Goal: Check status: Check status

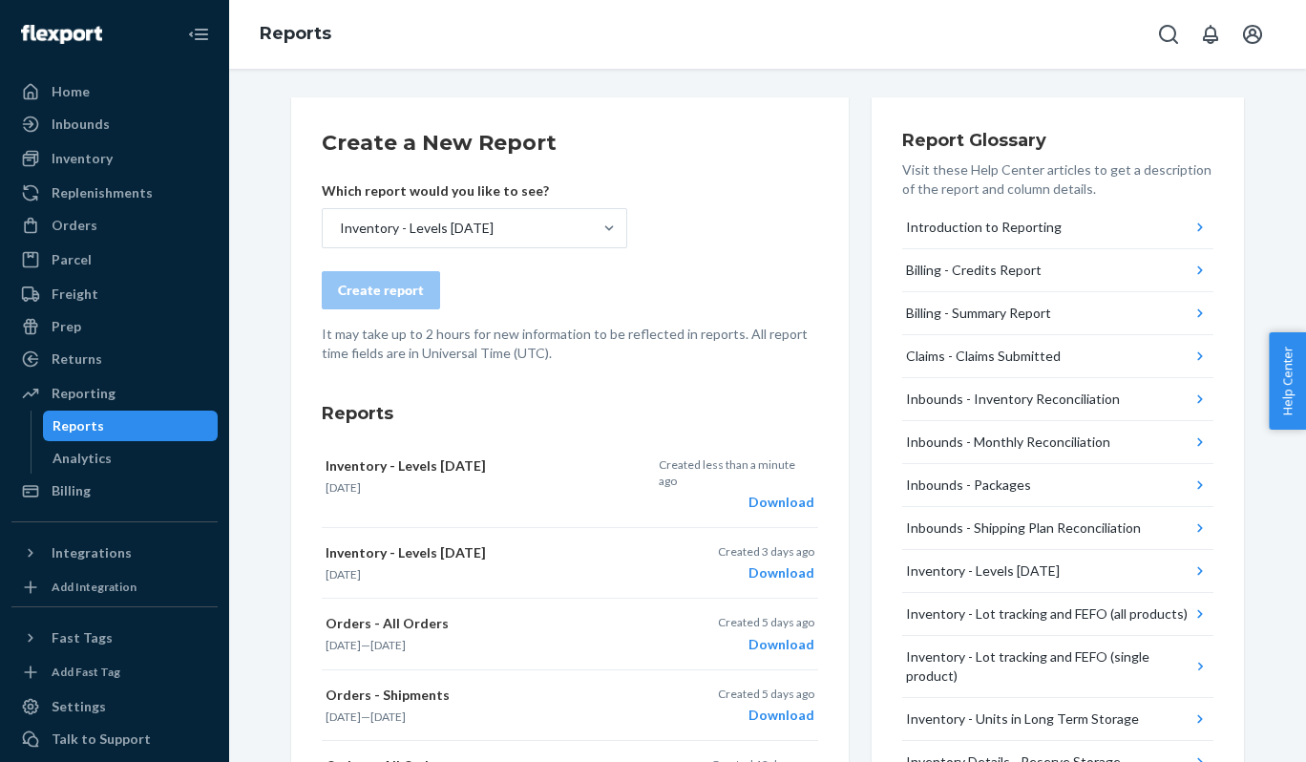
scroll to position [17, 0]
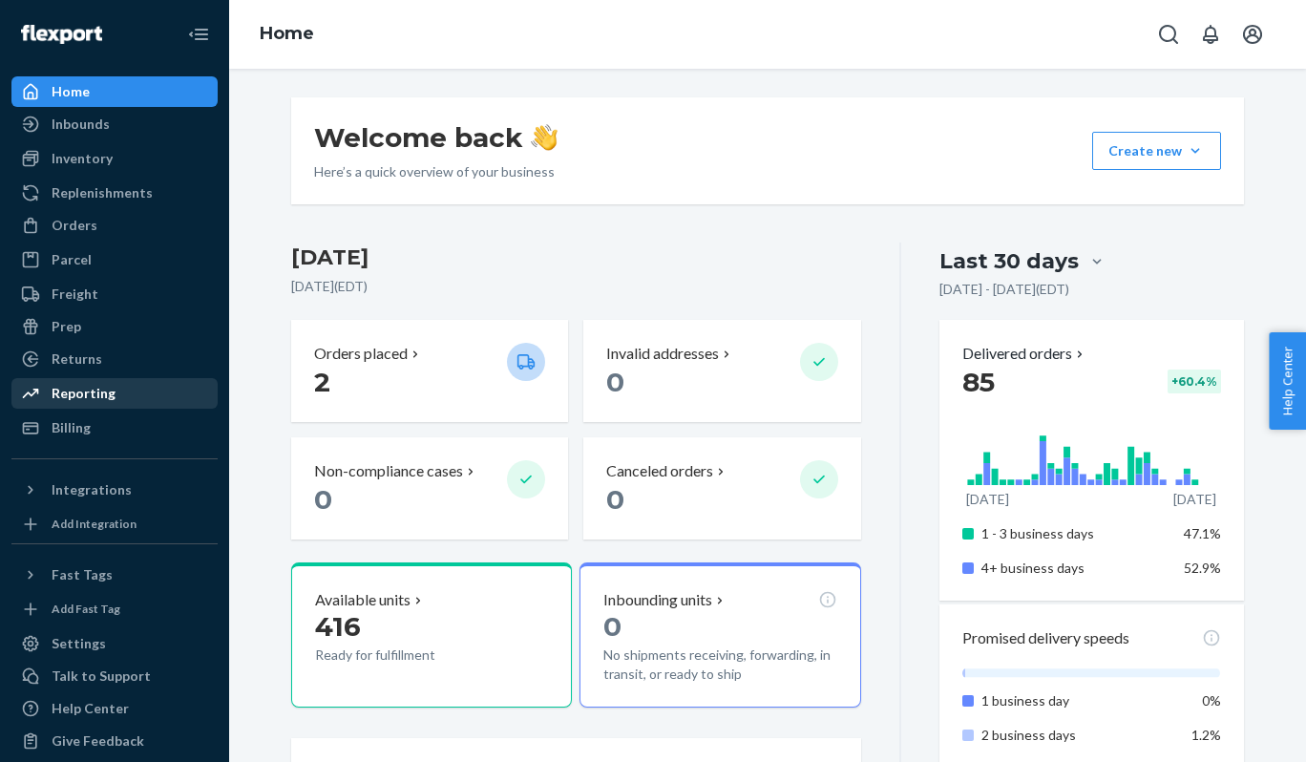
click at [89, 394] on div "Reporting" at bounding box center [84, 393] width 64 height 19
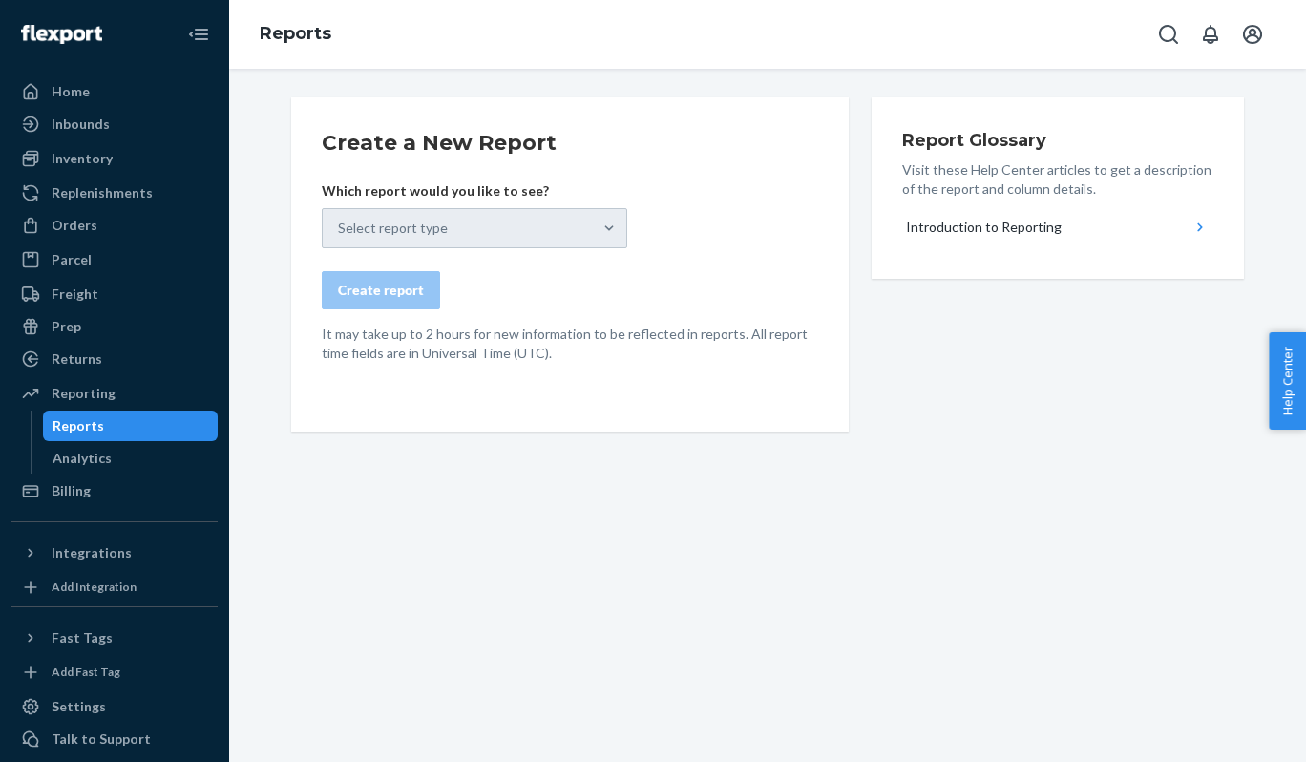
click at [553, 219] on div "Select report type" at bounding box center [475, 228] width 306 height 40
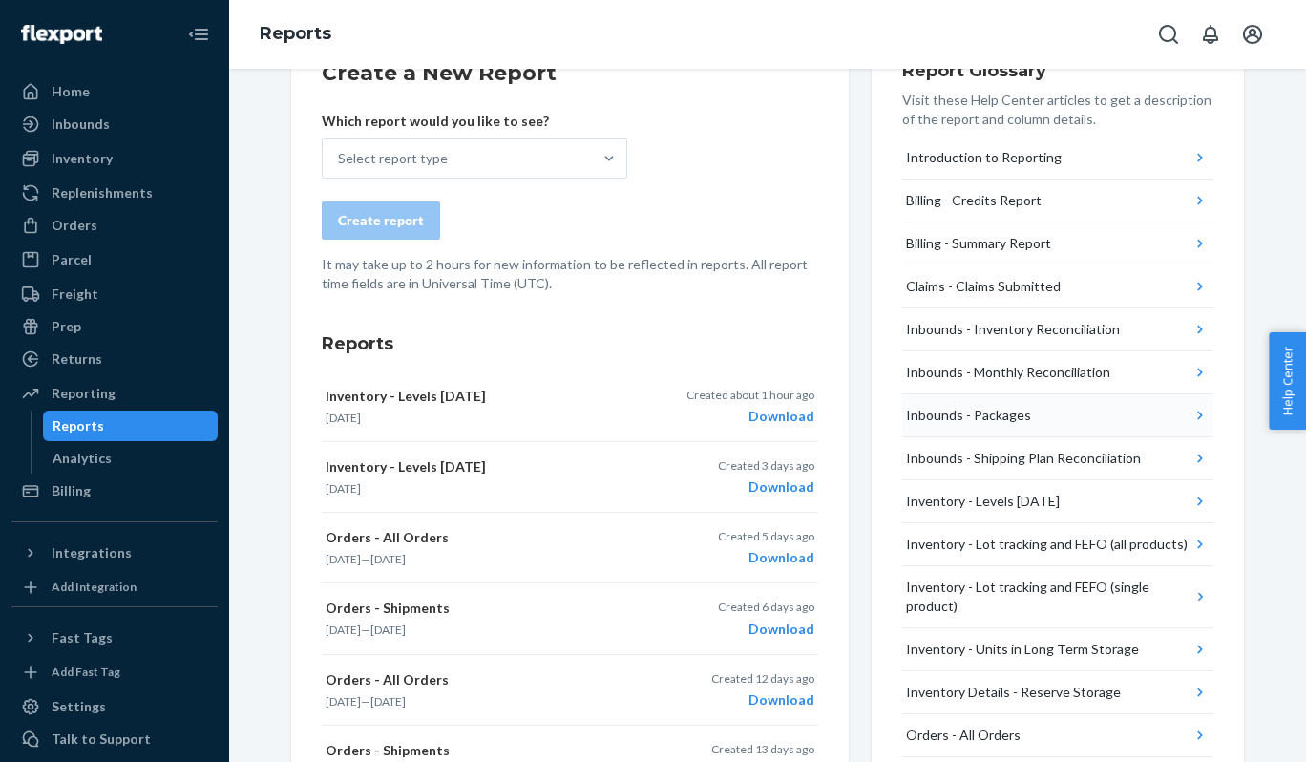
scroll to position [74, 0]
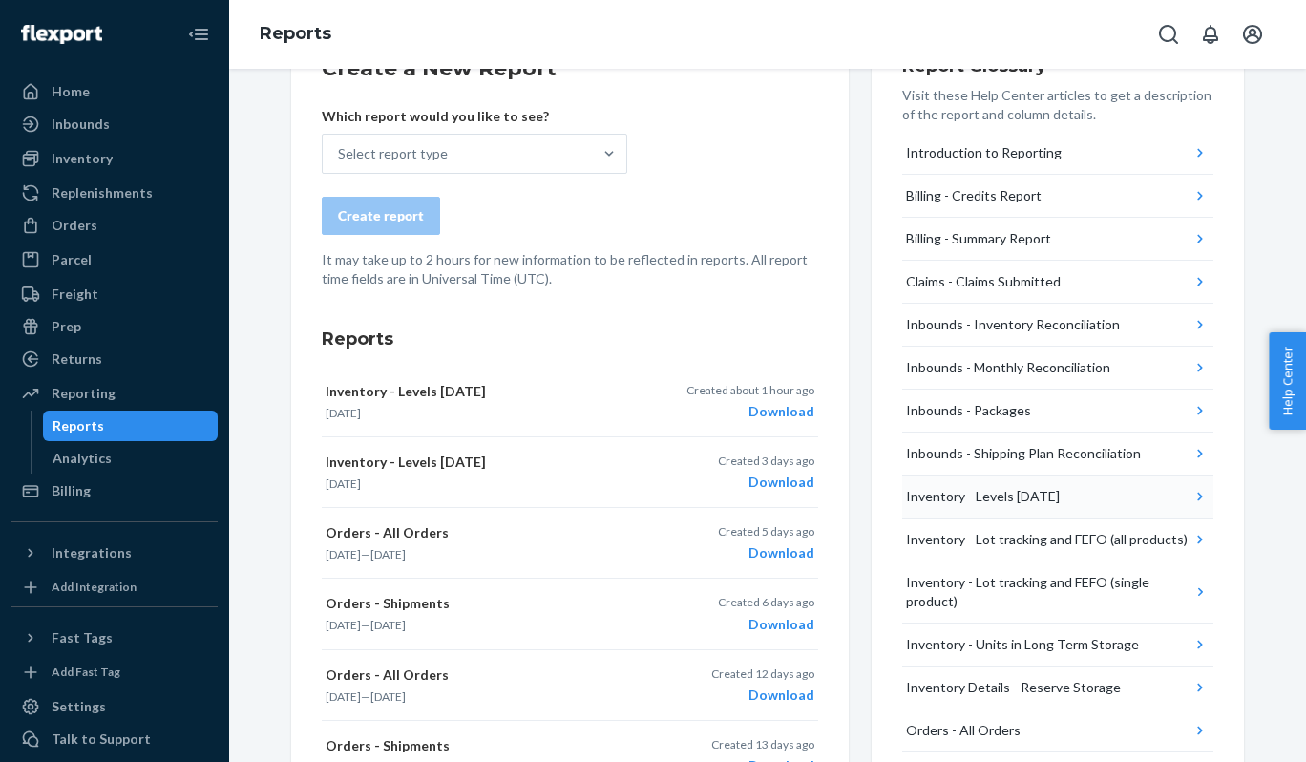
click at [969, 493] on div "Inventory - Levels [DATE]" at bounding box center [983, 496] width 154 height 19
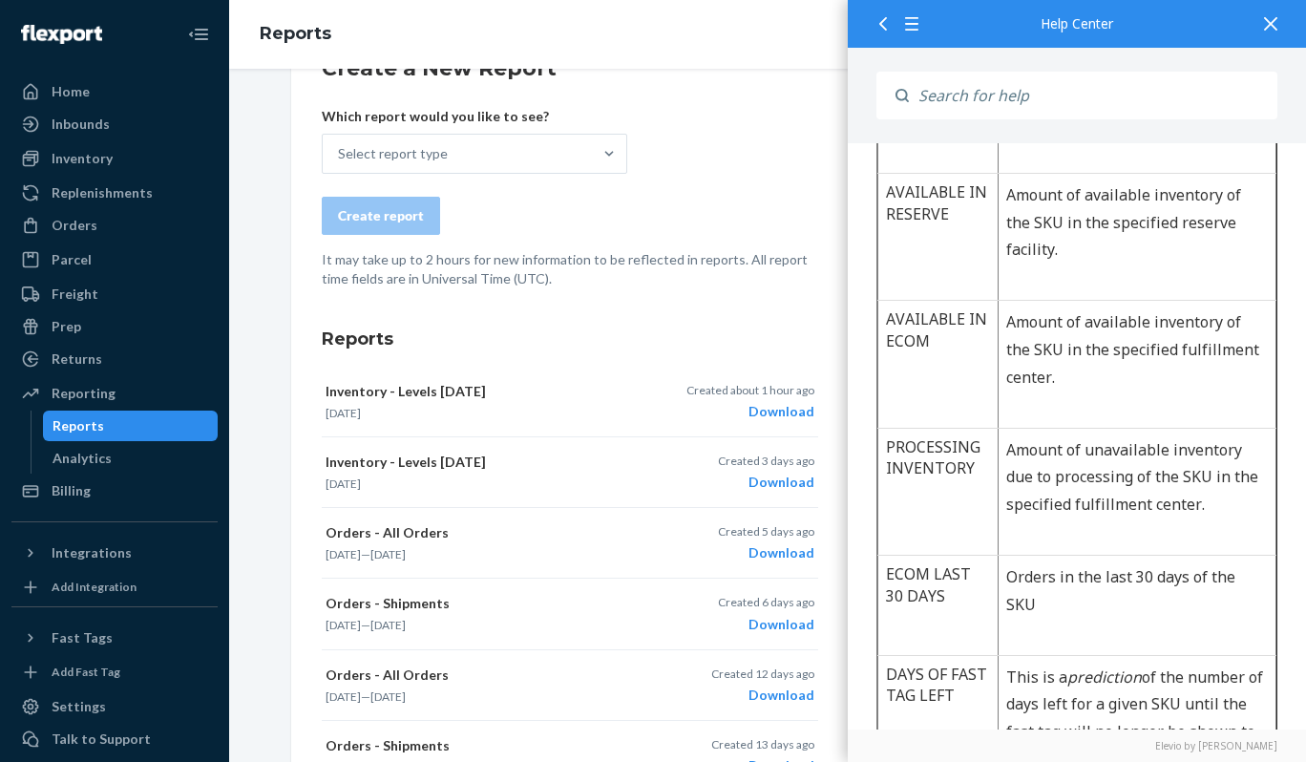
scroll to position [880, 0]
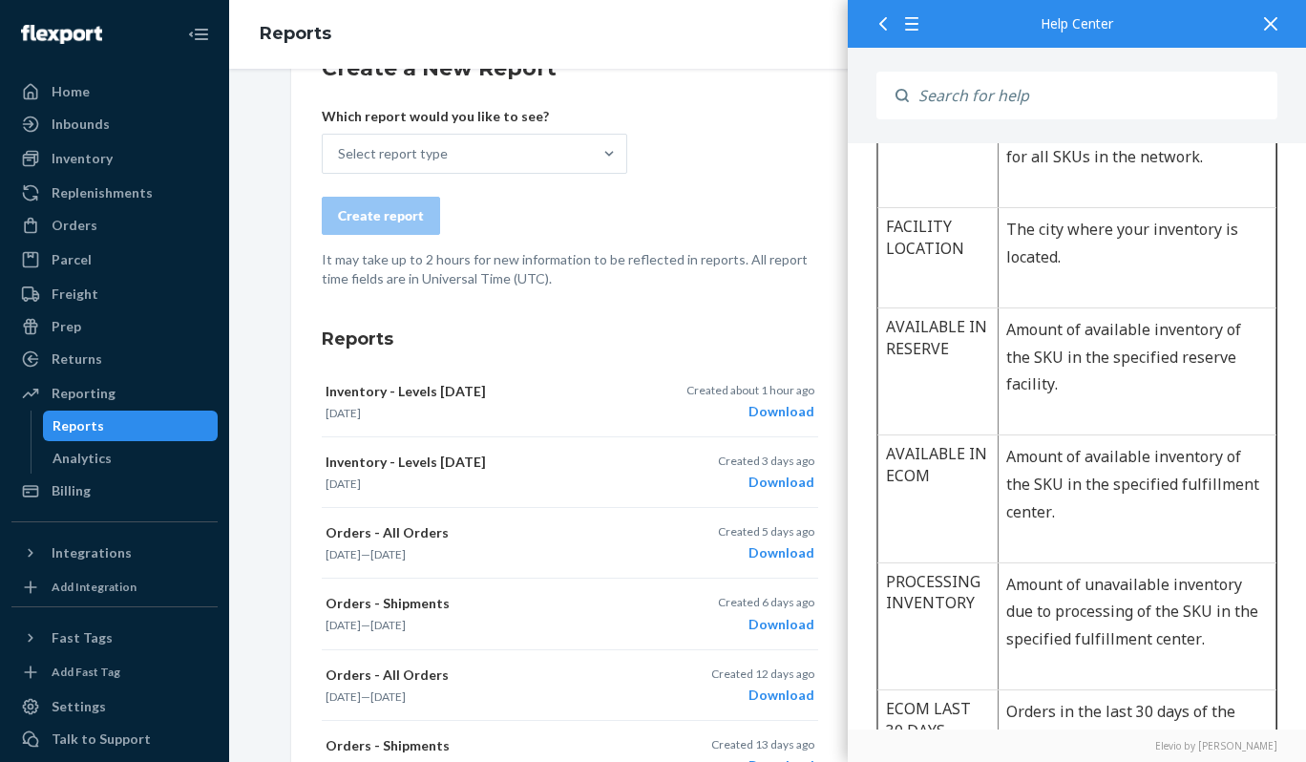
click at [248, 318] on div "Create a New Report Which report would you like to see? Select report type Crea…" at bounding box center [767, 689] width 1048 height 1332
click at [490, 408] on p "[DATE]" at bounding box center [487, 413] width 323 height 16
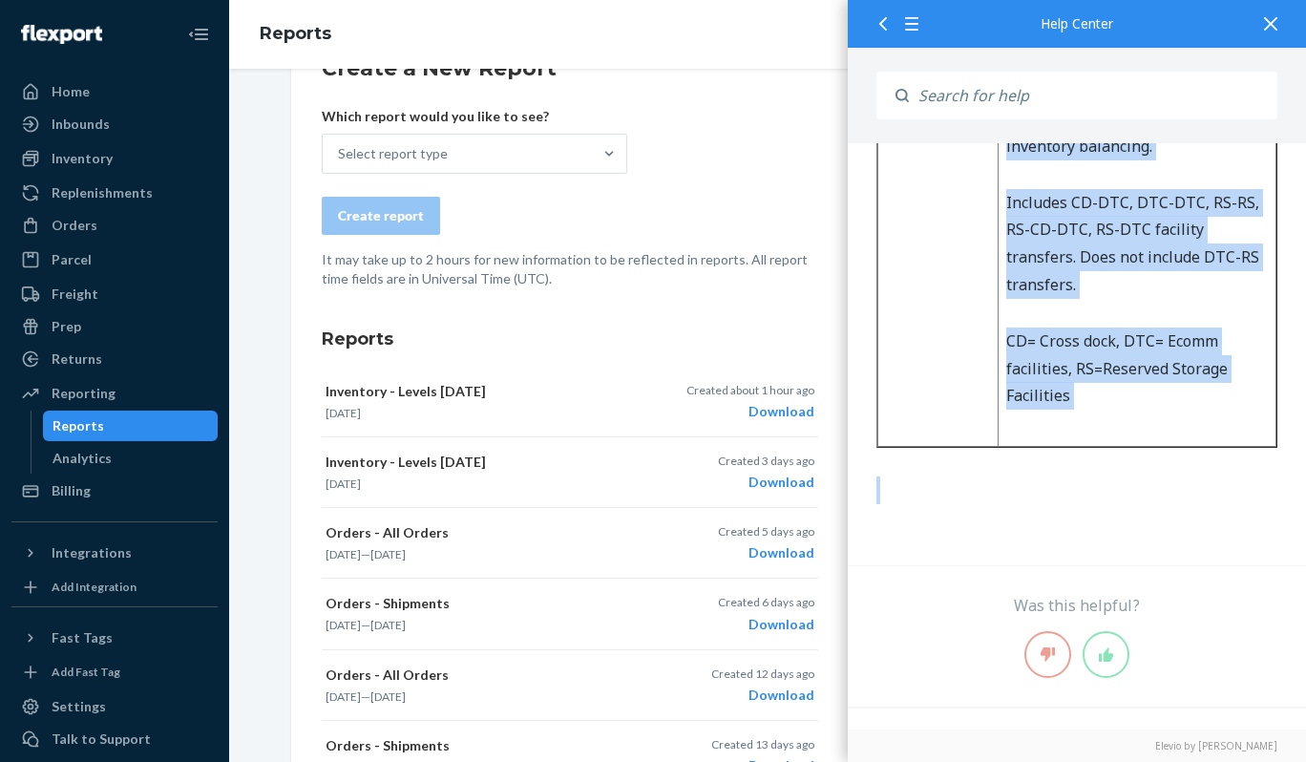
scroll to position [2007, 0]
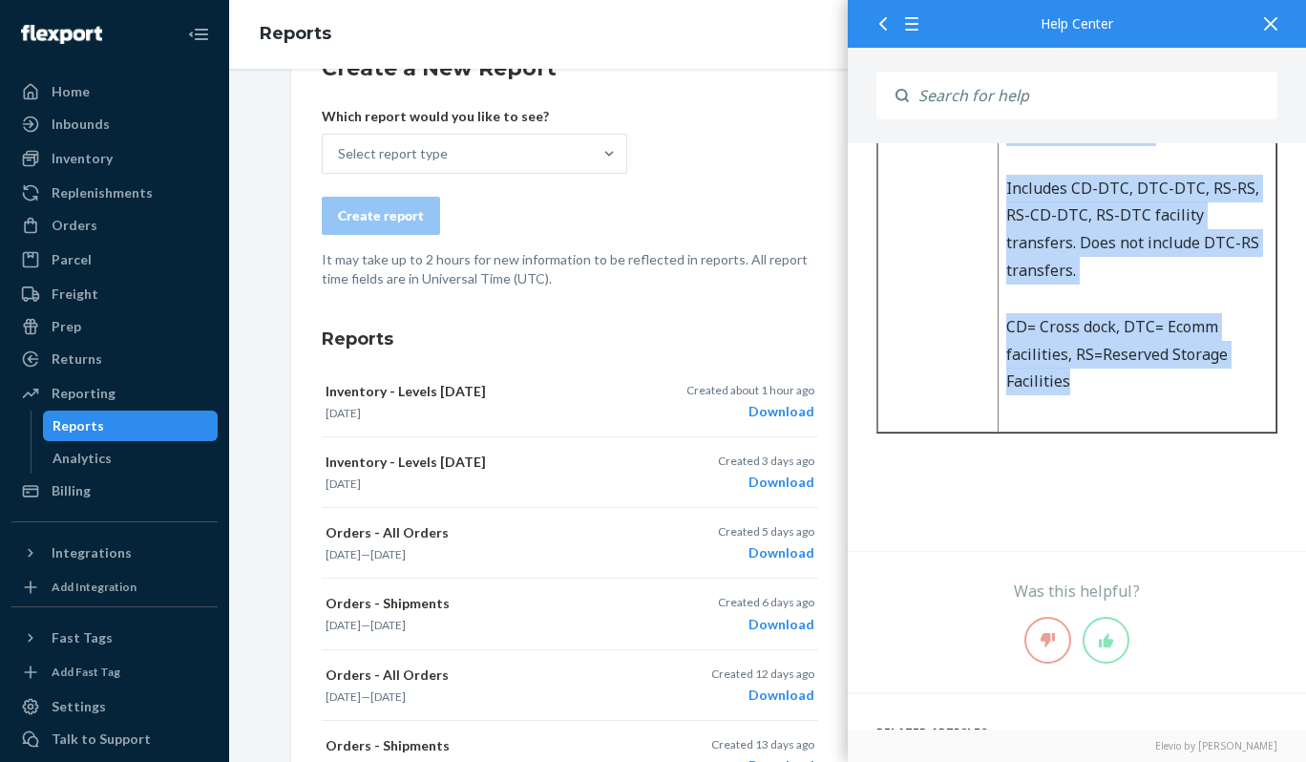
copy div "Inventory - Levels Today Report Description This report provides today's invent…"
drag, startPoint x: 870, startPoint y: -1810, endPoint x: 1229, endPoint y: 426, distance: 2264.8
